Goal: Find specific page/section: Find specific page/section

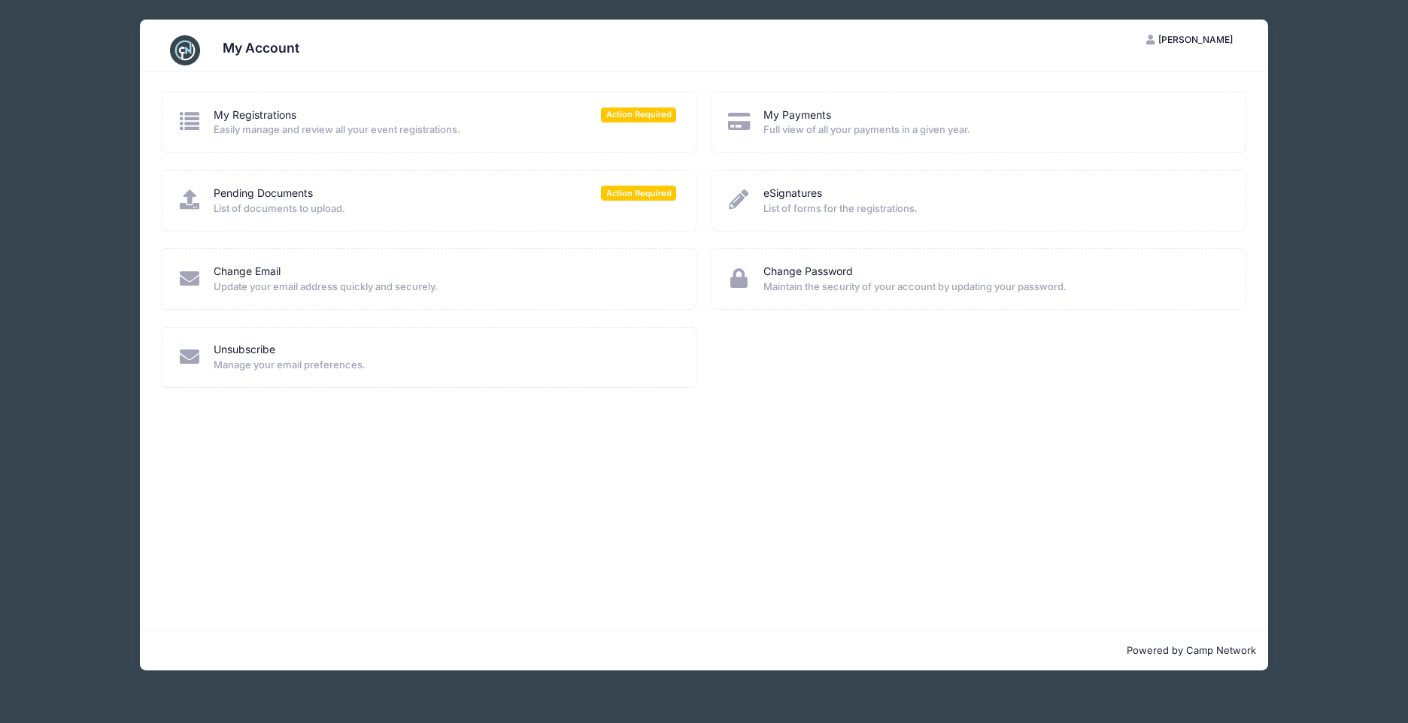
click at [642, 202] on span "List of documents to upload." at bounding box center [445, 209] width 463 height 15
click at [572, 204] on span "List of documents to upload." at bounding box center [445, 209] width 463 height 15
click at [228, 196] on link "Pending Documents" at bounding box center [263, 194] width 99 height 16
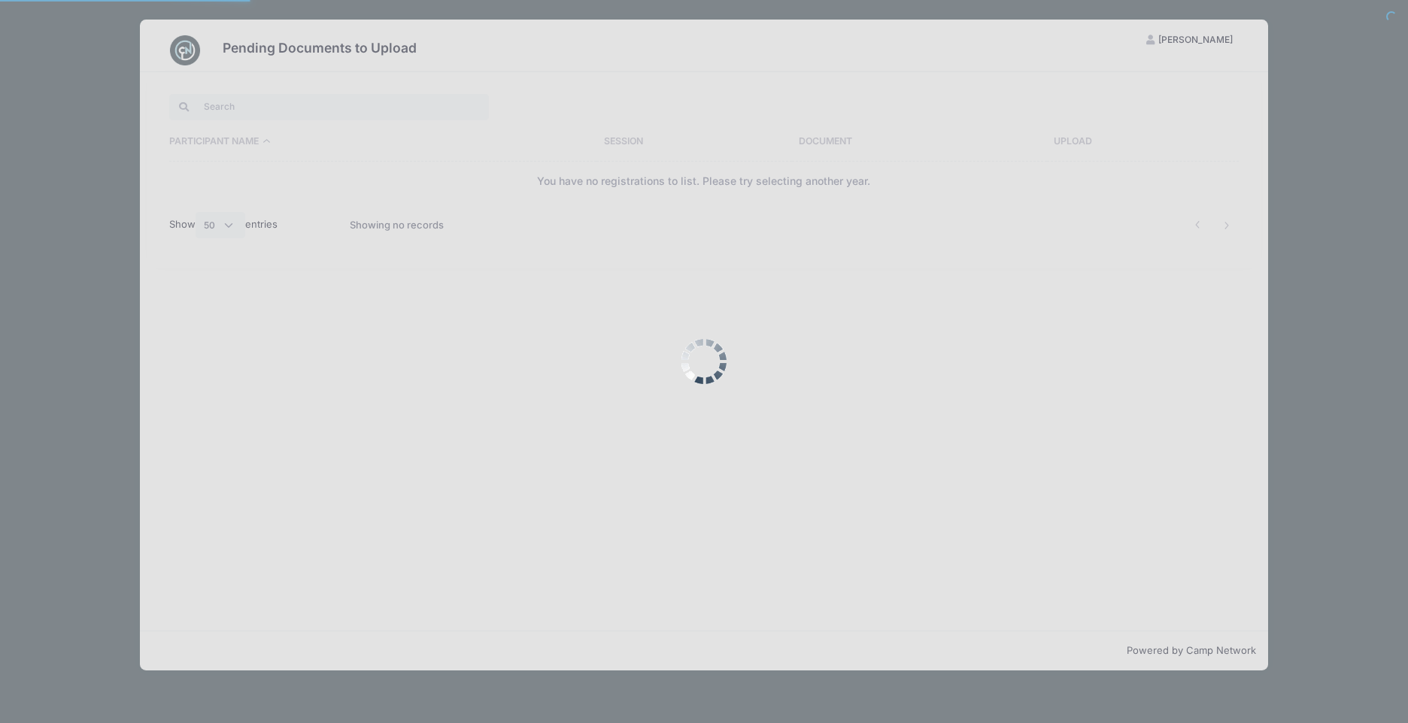
select select "50"
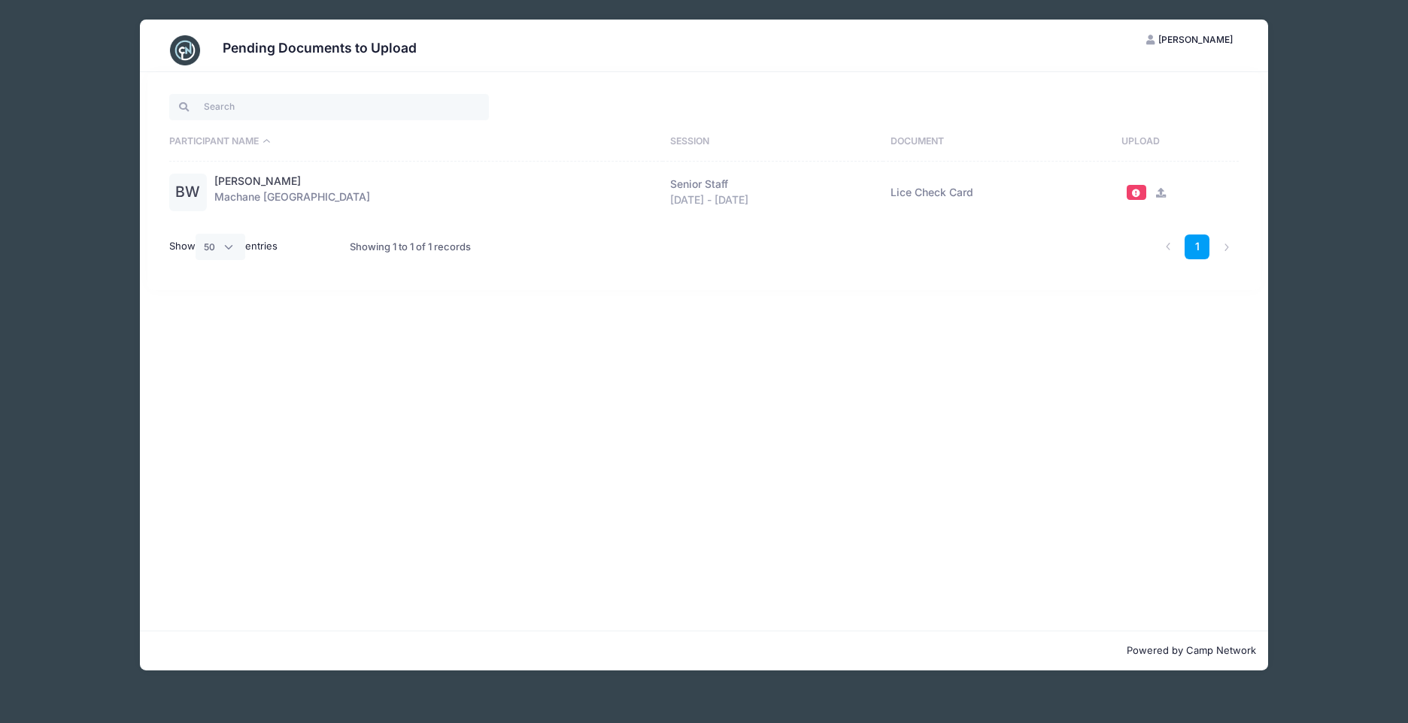
click at [247, 134] on th "Participant Name" at bounding box center [415, 142] width 493 height 39
click at [1205, 36] on span "[PERSON_NAME]" at bounding box center [1195, 39] width 74 height 11
click at [1116, 83] on link "My Account" at bounding box center [1153, 76] width 174 height 29
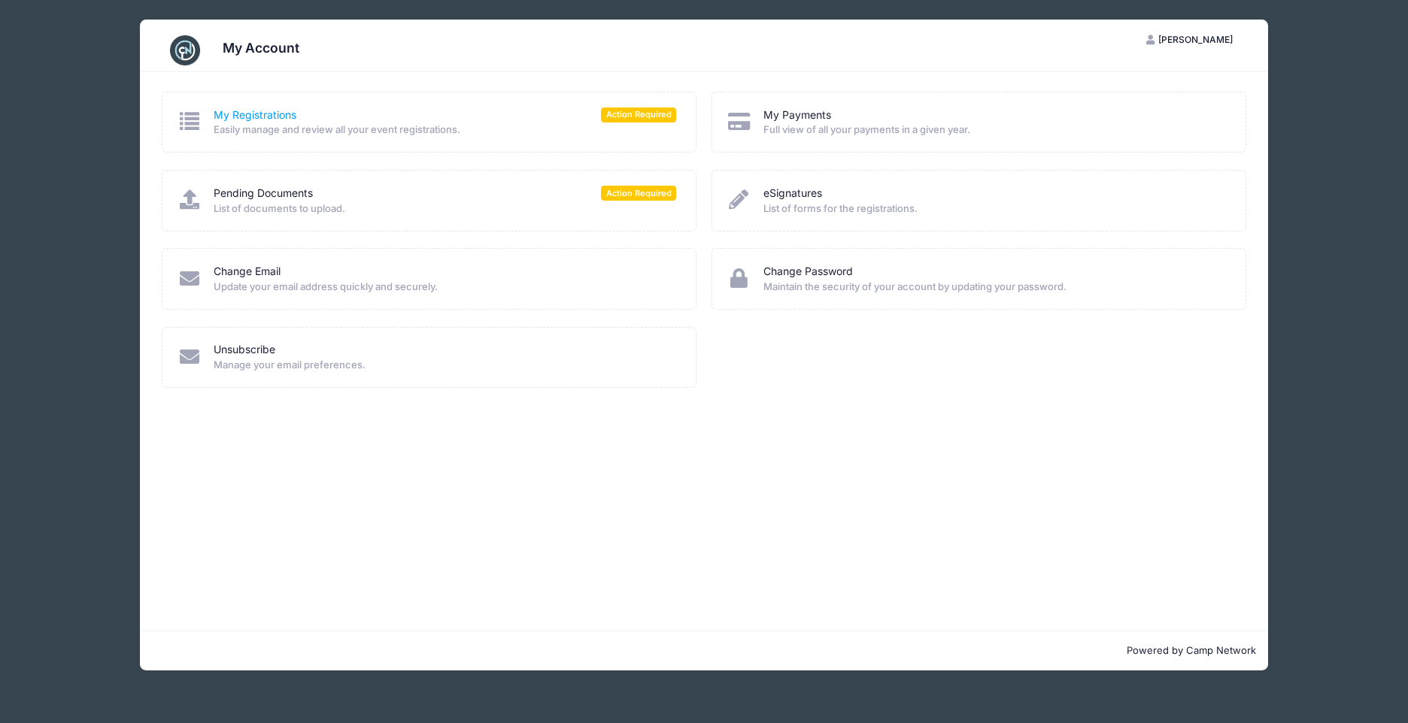
click at [270, 108] on link "My Registrations" at bounding box center [255, 116] width 83 height 16
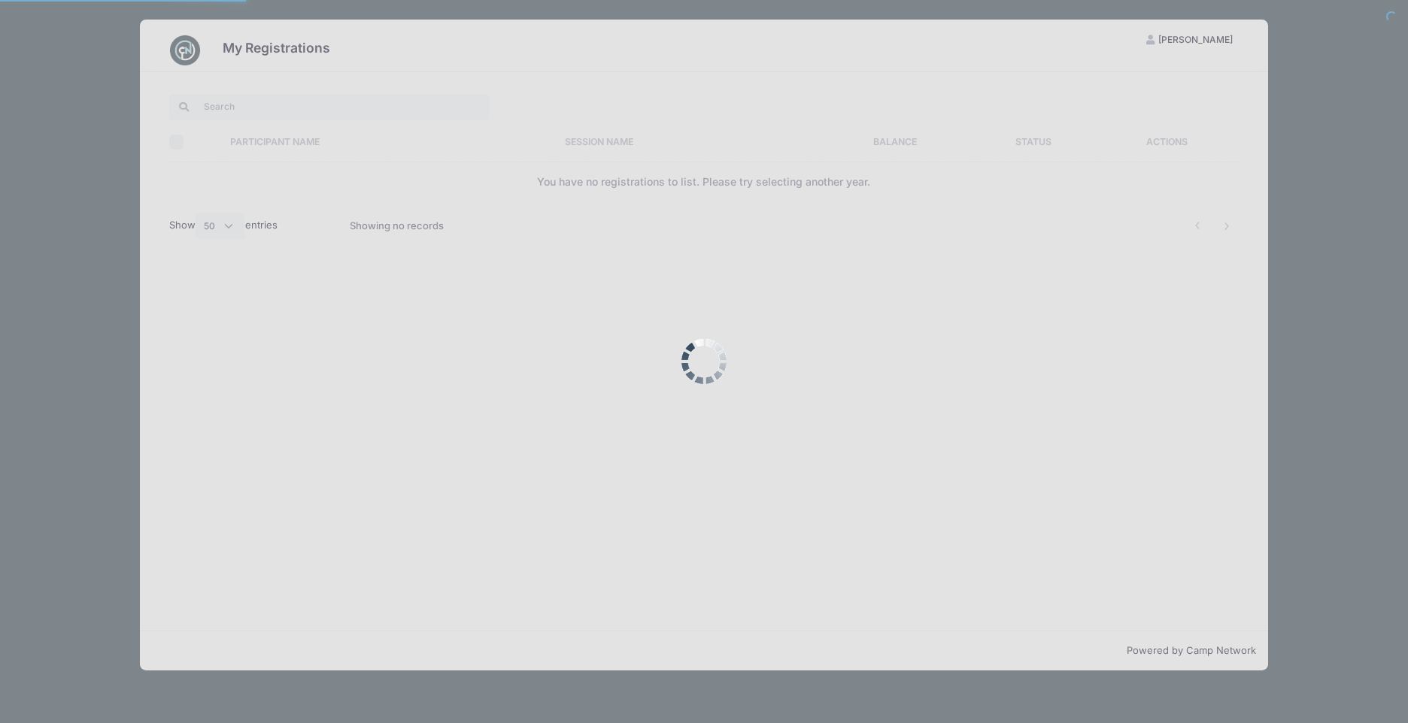
select select "50"
